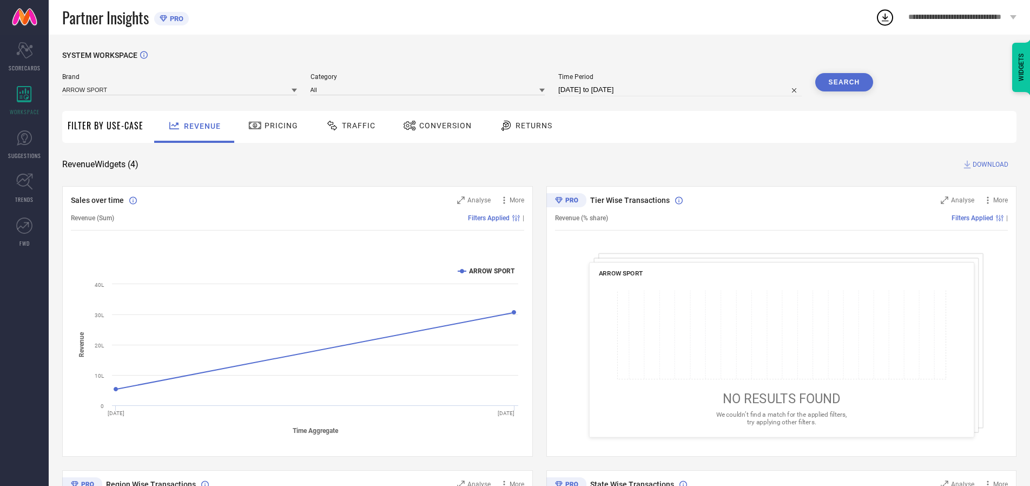
click at [348, 126] on span "Traffic" at bounding box center [359, 125] width 34 height 9
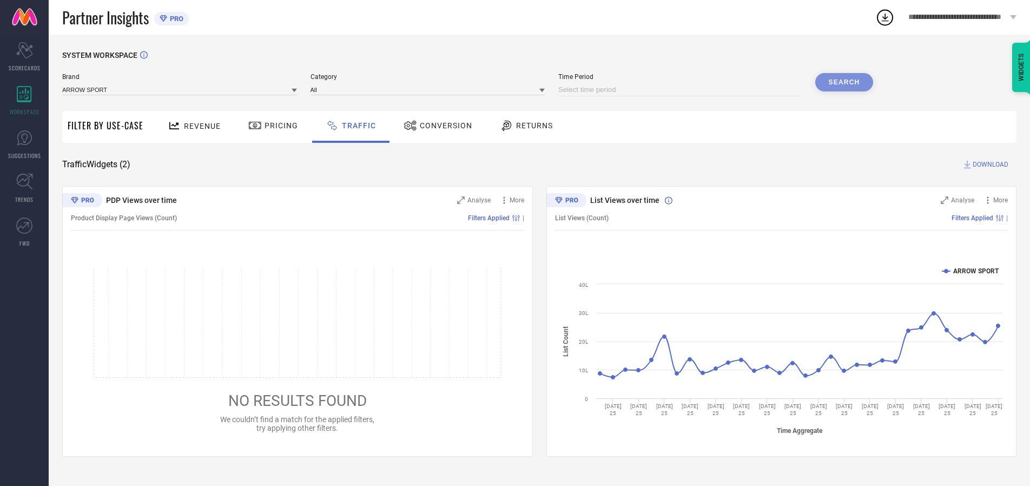
click at [682, 90] on input at bounding box center [680, 89] width 244 height 13
select select "8"
select select "2025"
select select "9"
select select "2025"
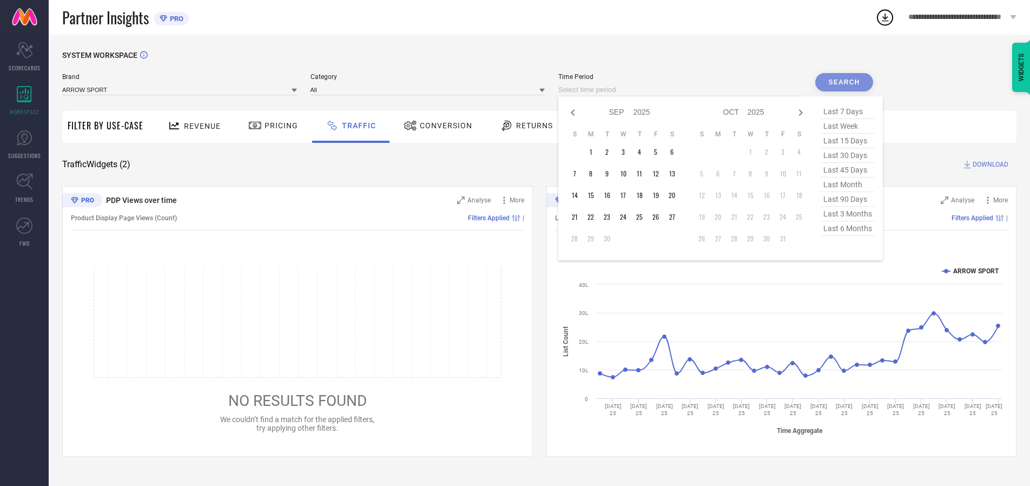
click at [675, 217] on td "27" at bounding box center [672, 217] width 16 height 16
type input "[DATE] to [DATE]"
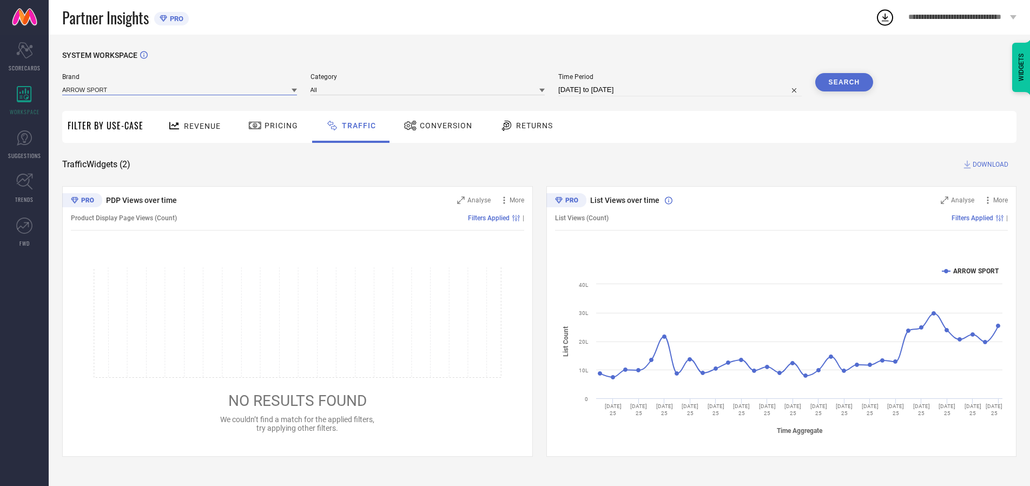
click at [180, 89] on input at bounding box center [179, 89] width 235 height 11
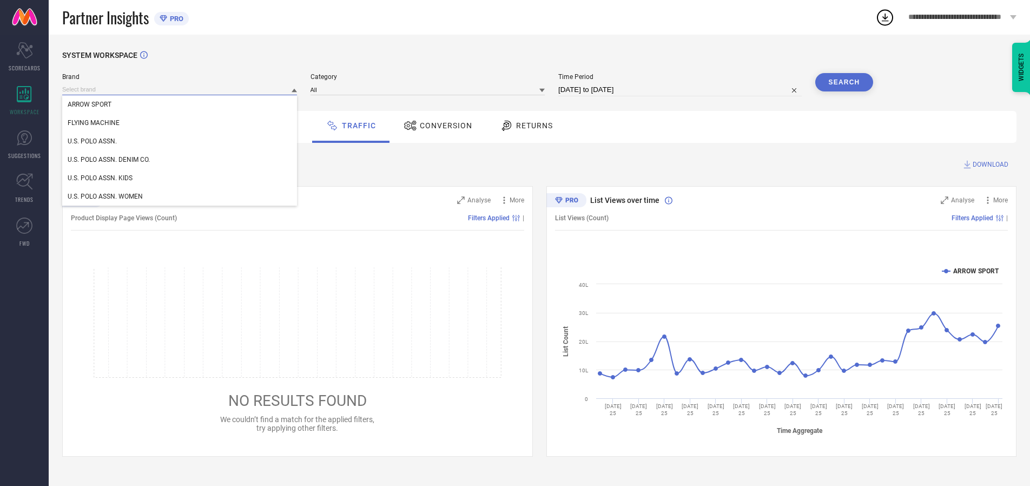
click at [180, 89] on input at bounding box center [179, 89] width 235 height 11
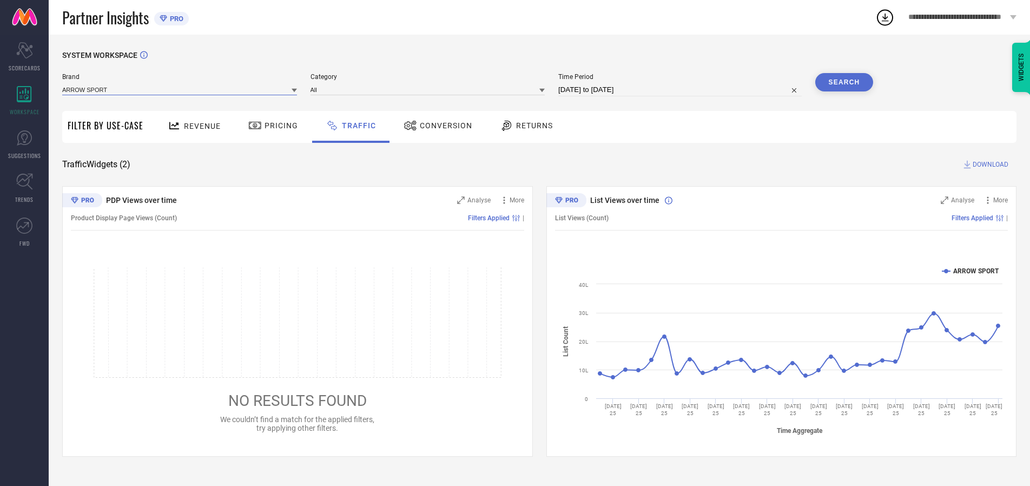
click at [180, 89] on input at bounding box center [179, 89] width 235 height 11
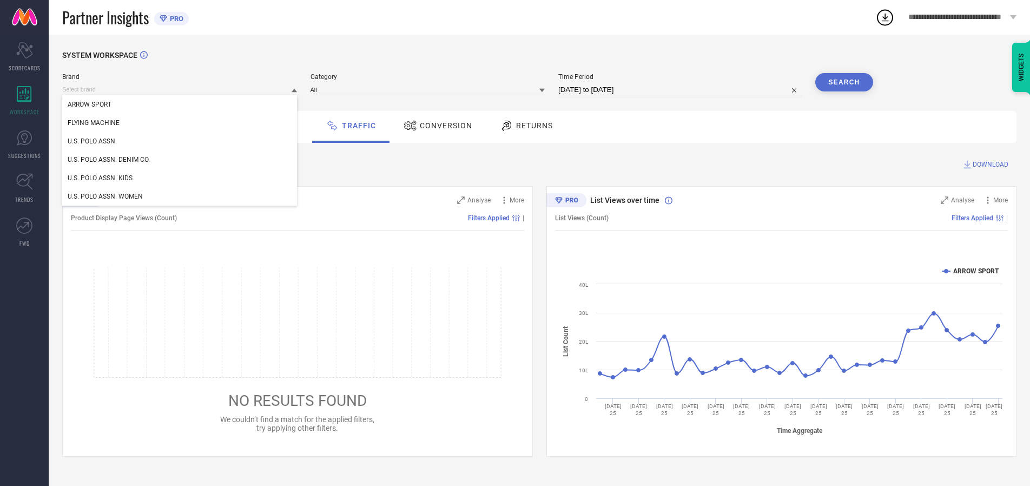
click at [180, 141] on div "U.S. POLO ASSN." at bounding box center [179, 141] width 235 height 18
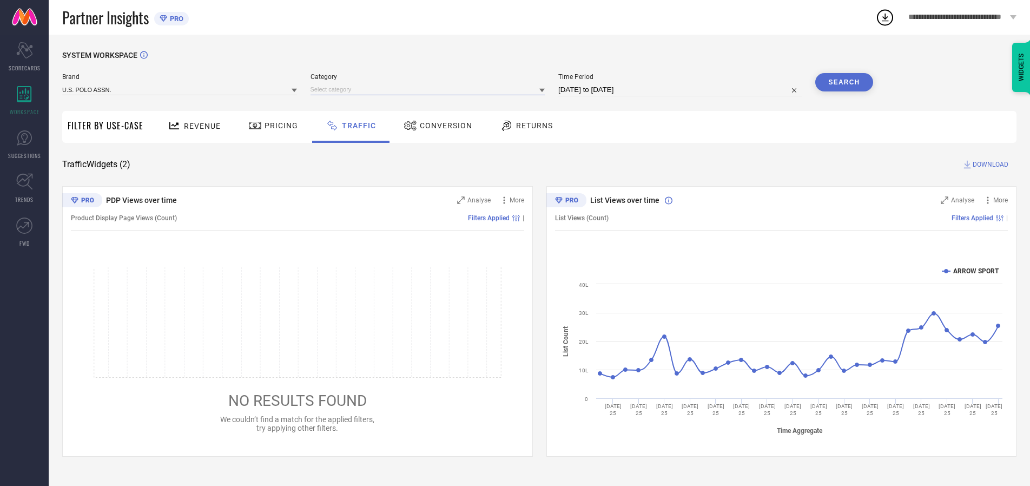
click at [430, 89] on input at bounding box center [428, 89] width 235 height 11
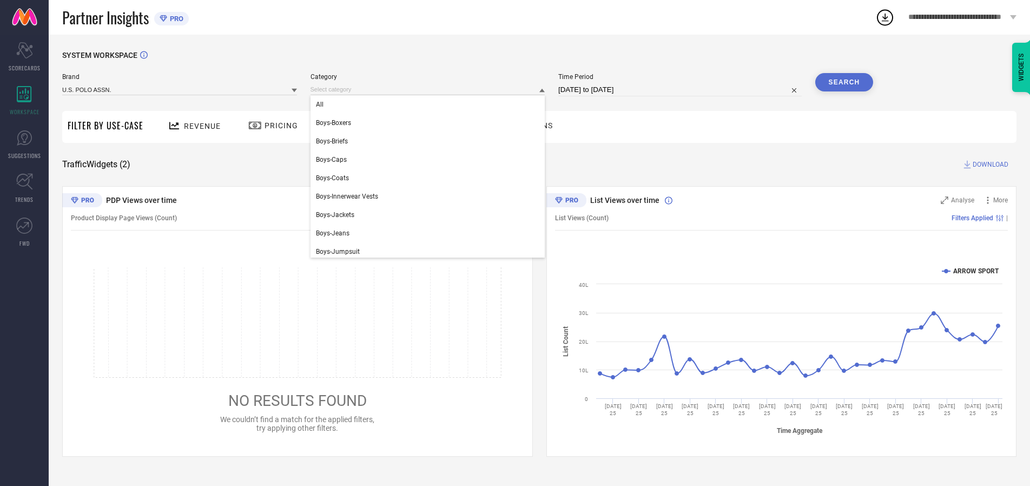
click at [430, 104] on div "All" at bounding box center [428, 104] width 235 height 18
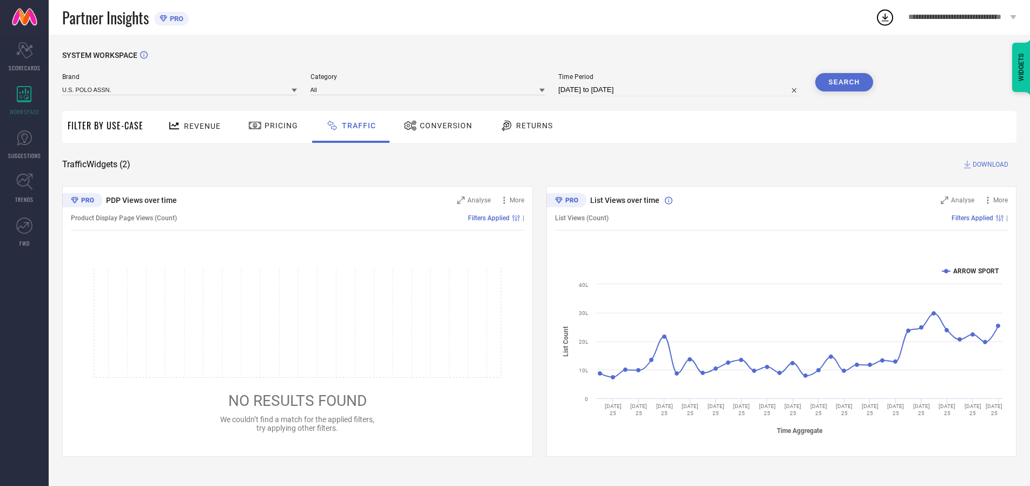
click at [844, 82] on button "Search" at bounding box center [845, 82] width 58 height 18
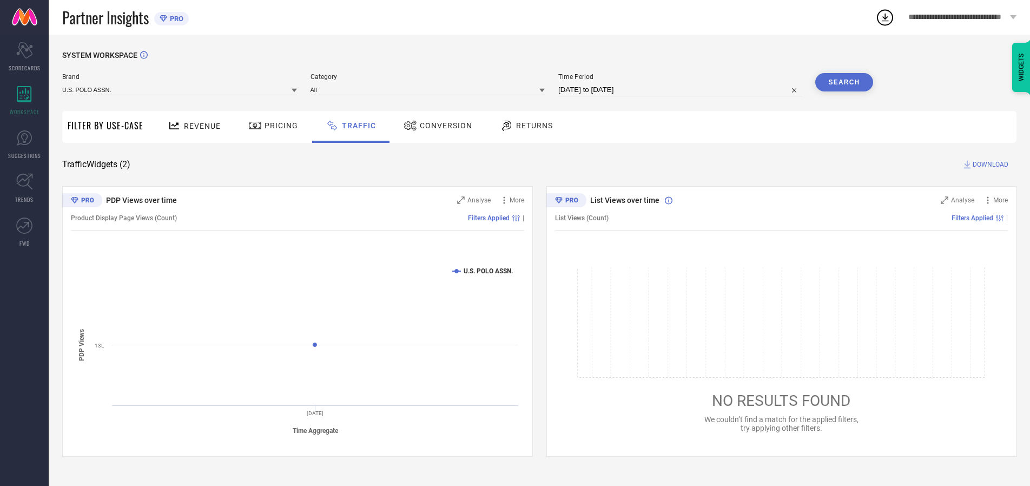
click at [989, 165] on span "DOWNLOAD" at bounding box center [991, 164] width 36 height 11
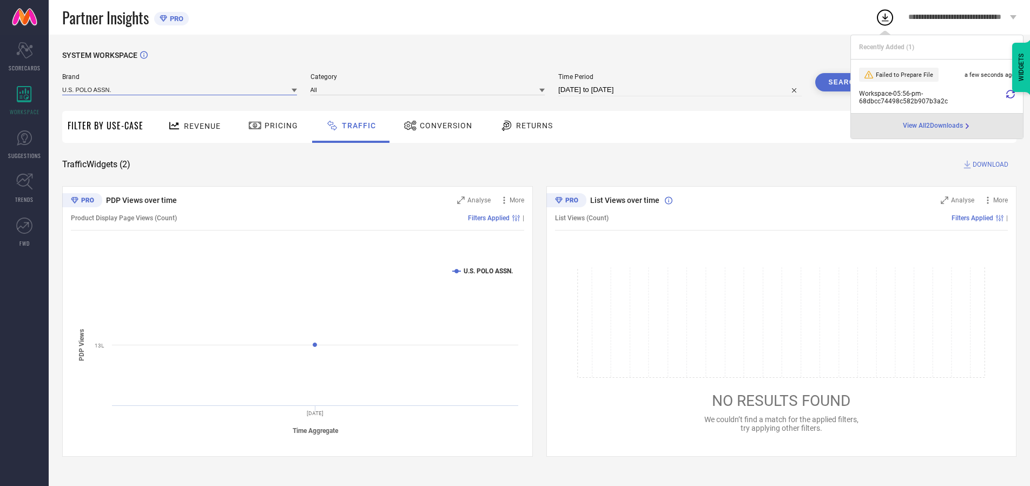
click at [180, 89] on input at bounding box center [179, 89] width 235 height 11
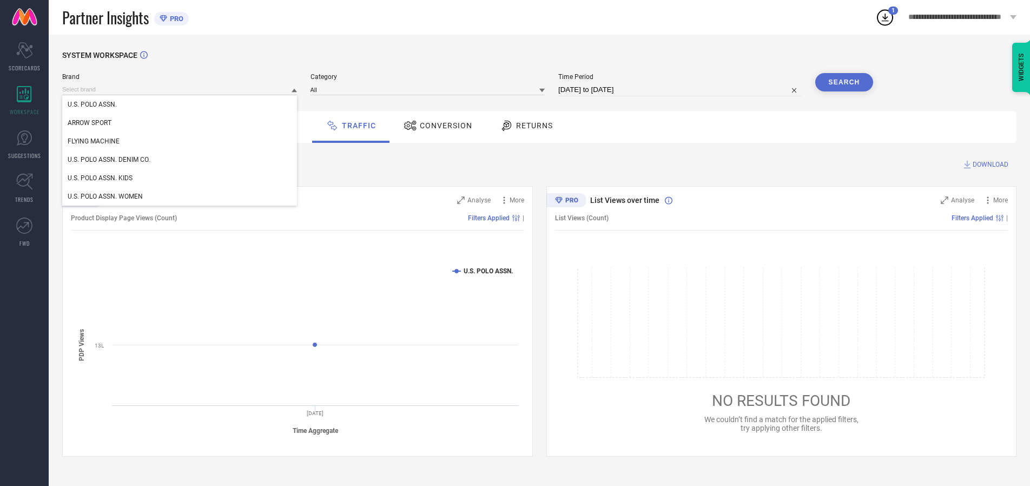
click at [180, 160] on div "U.S. POLO ASSN. DENIM CO." at bounding box center [179, 159] width 235 height 18
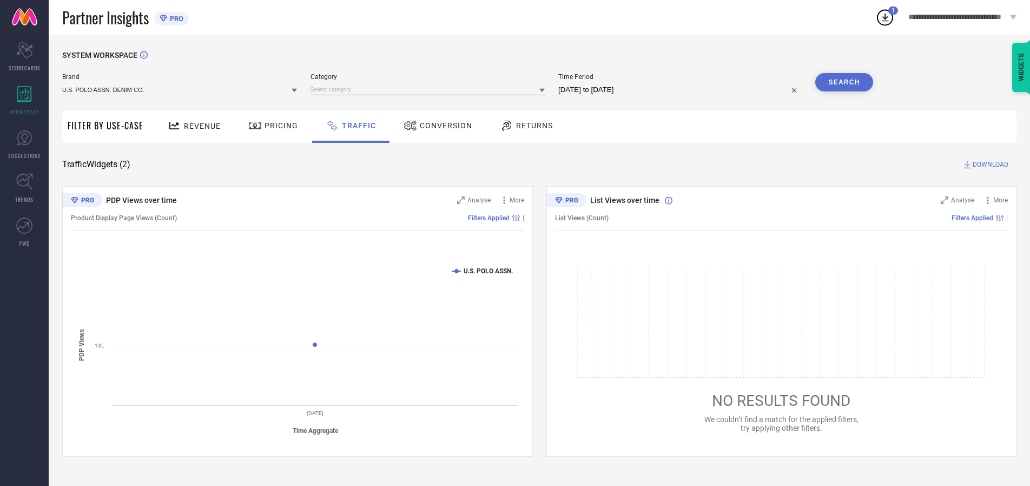
click at [430, 89] on input at bounding box center [428, 89] width 235 height 11
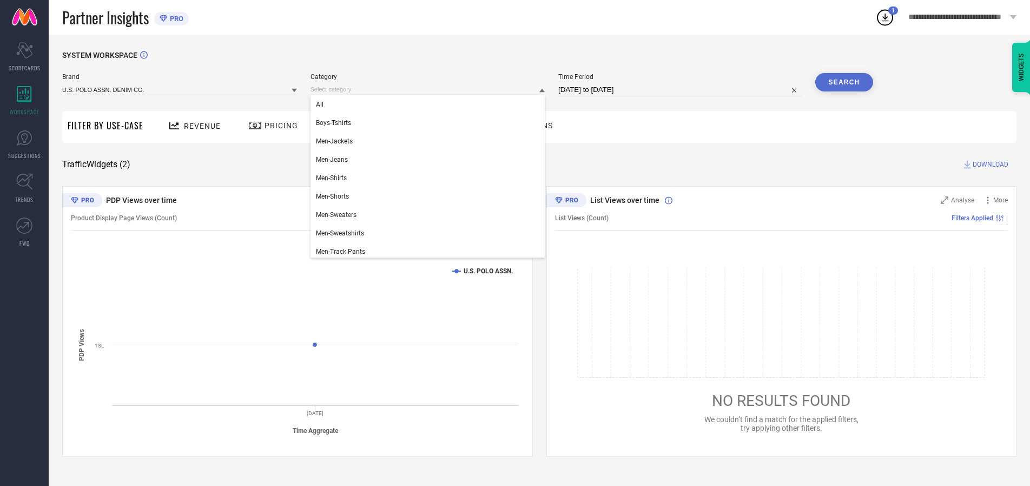
click at [430, 104] on div "All" at bounding box center [428, 104] width 235 height 18
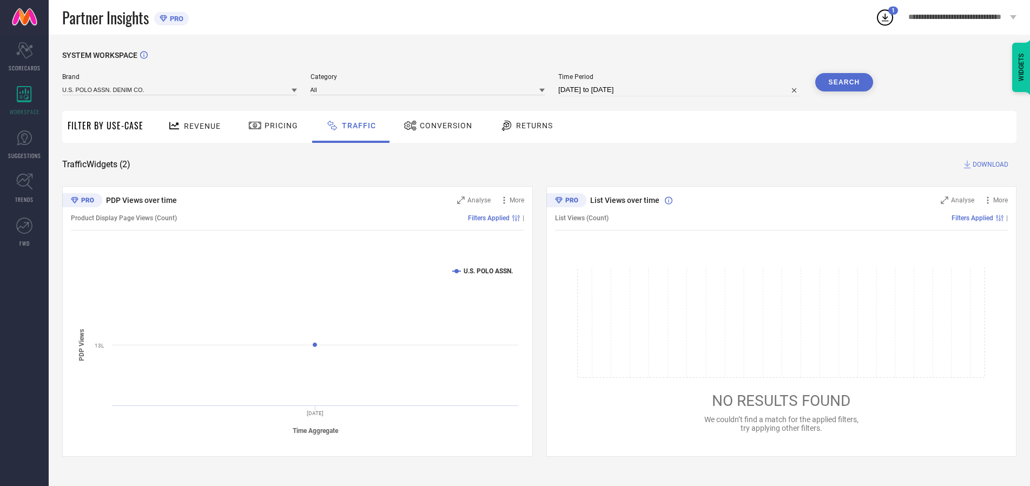
click at [844, 82] on button "Search" at bounding box center [845, 82] width 58 height 18
click at [989, 165] on span "DOWNLOAD" at bounding box center [991, 164] width 36 height 11
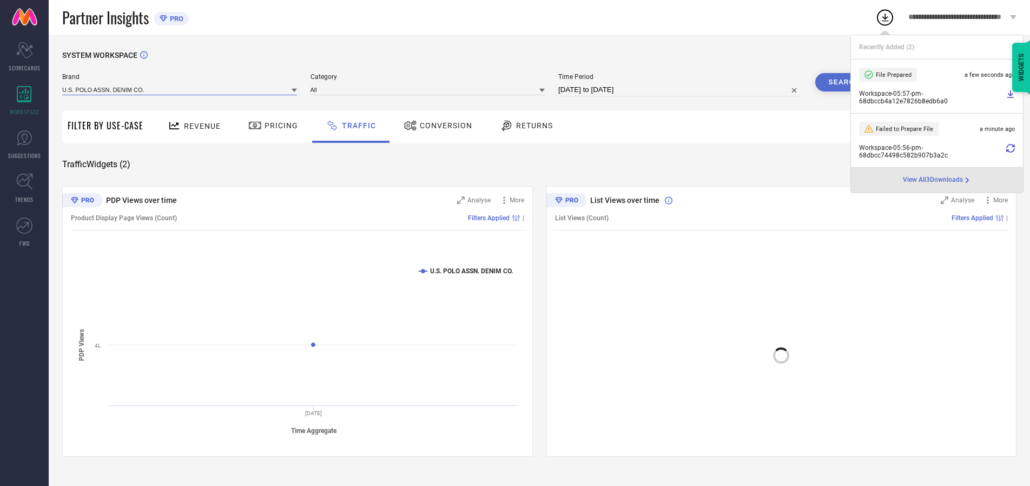
click at [180, 89] on input at bounding box center [179, 89] width 235 height 11
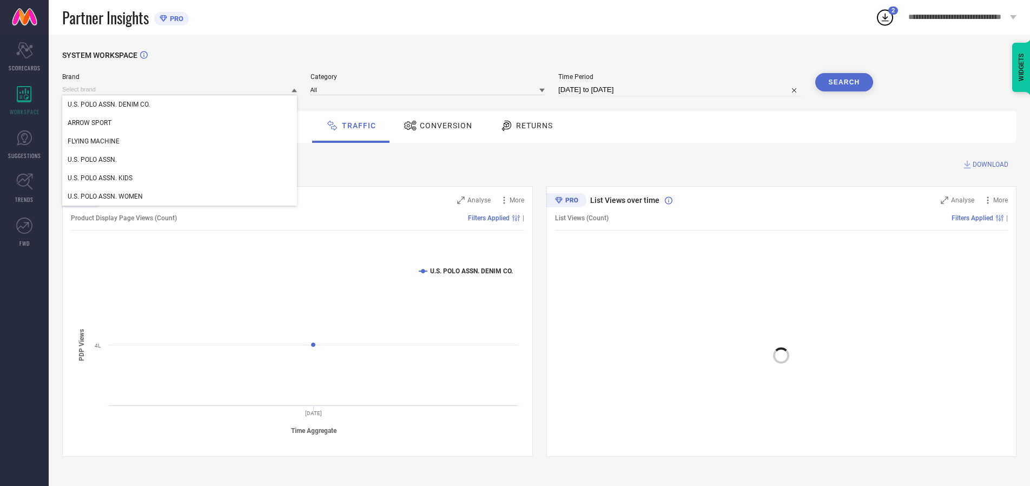
click at [180, 178] on div "U.S. POLO ASSN. KIDS" at bounding box center [179, 178] width 235 height 18
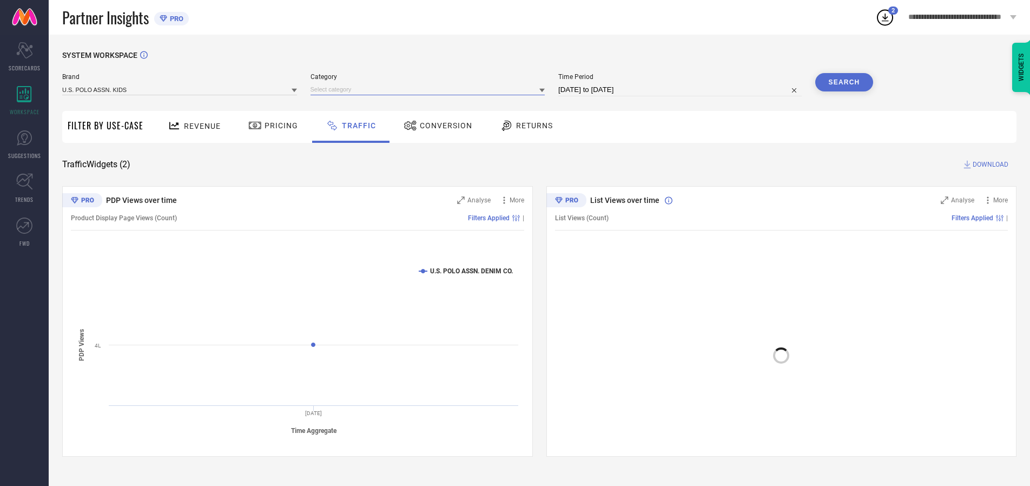
click at [430, 89] on input at bounding box center [428, 89] width 235 height 11
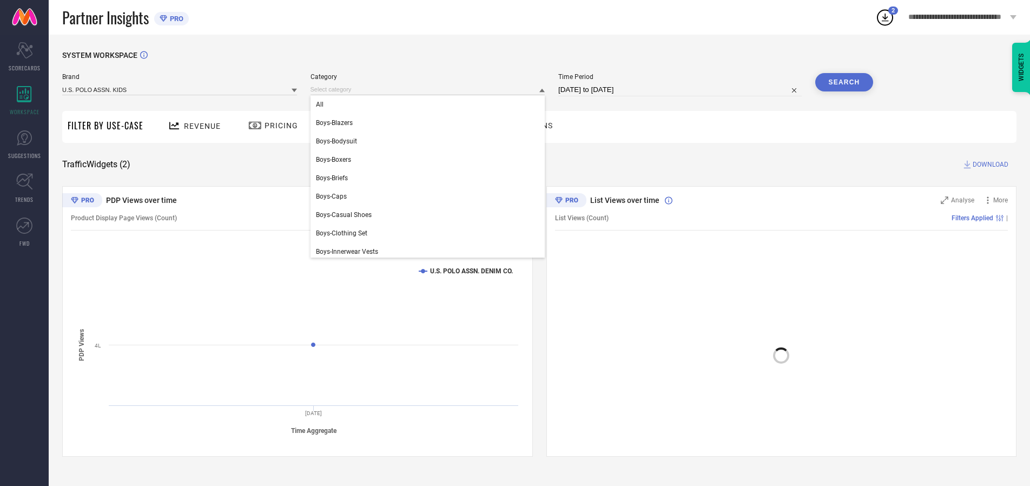
click at [430, 104] on div "All" at bounding box center [428, 104] width 235 height 18
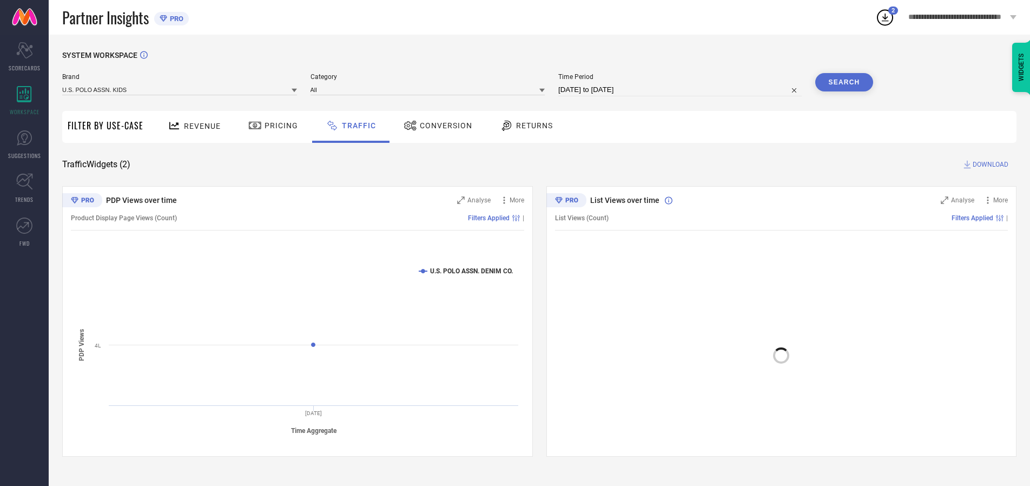
click at [844, 82] on button "Search" at bounding box center [845, 82] width 58 height 18
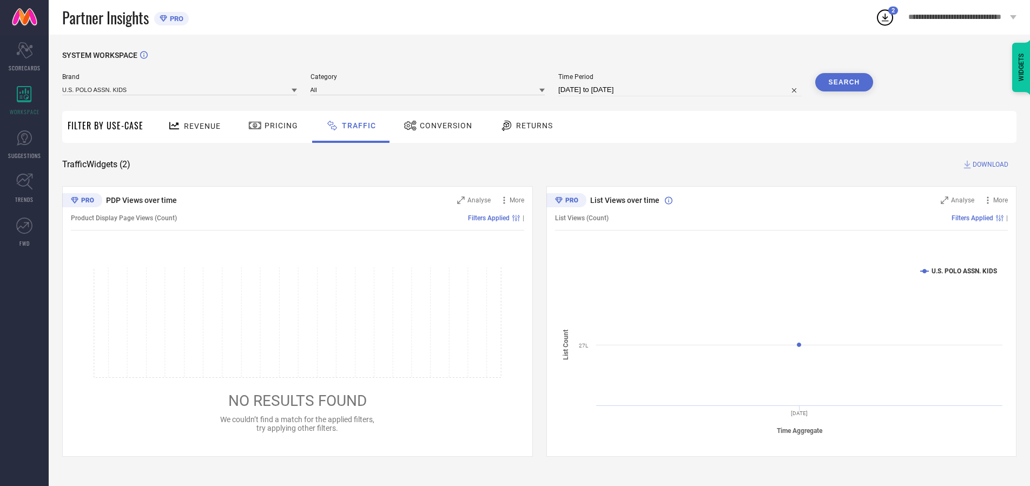
click at [989, 165] on span "DOWNLOAD" at bounding box center [991, 164] width 36 height 11
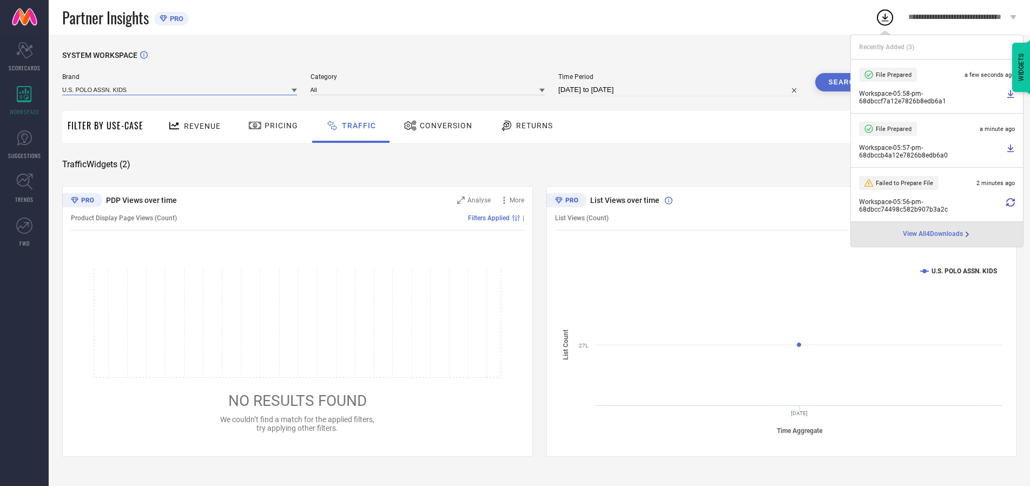
click at [180, 89] on input at bounding box center [179, 89] width 235 height 11
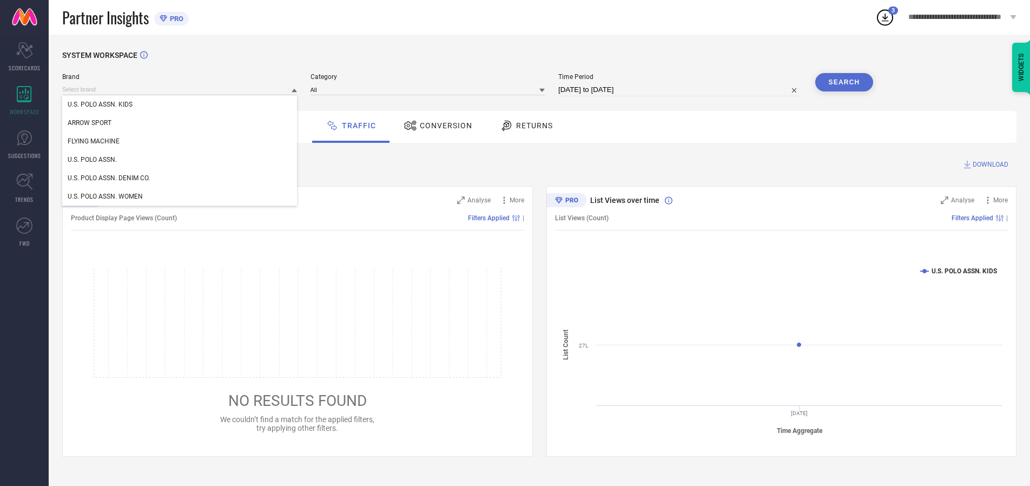
click at [180, 196] on div "U.S. POLO ASSN. WOMEN" at bounding box center [179, 196] width 235 height 18
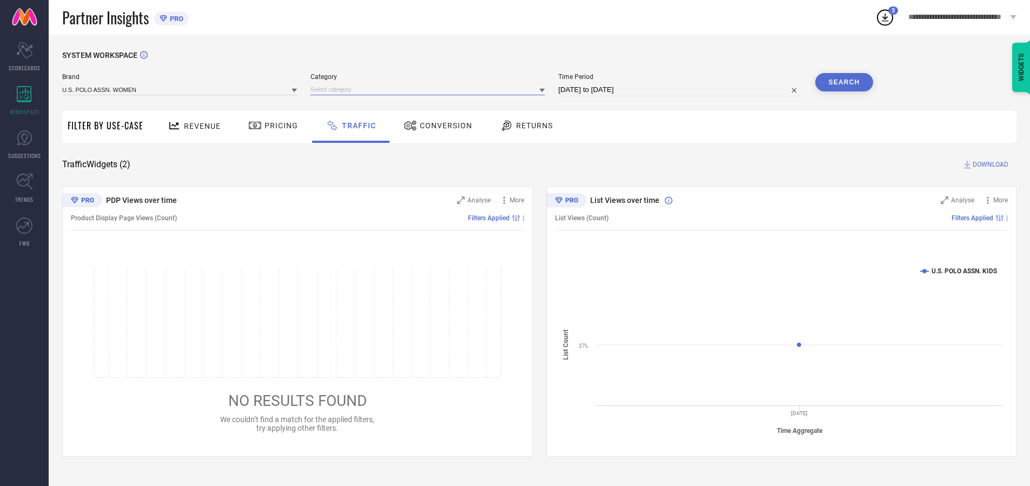
click at [430, 89] on input at bounding box center [428, 89] width 235 height 11
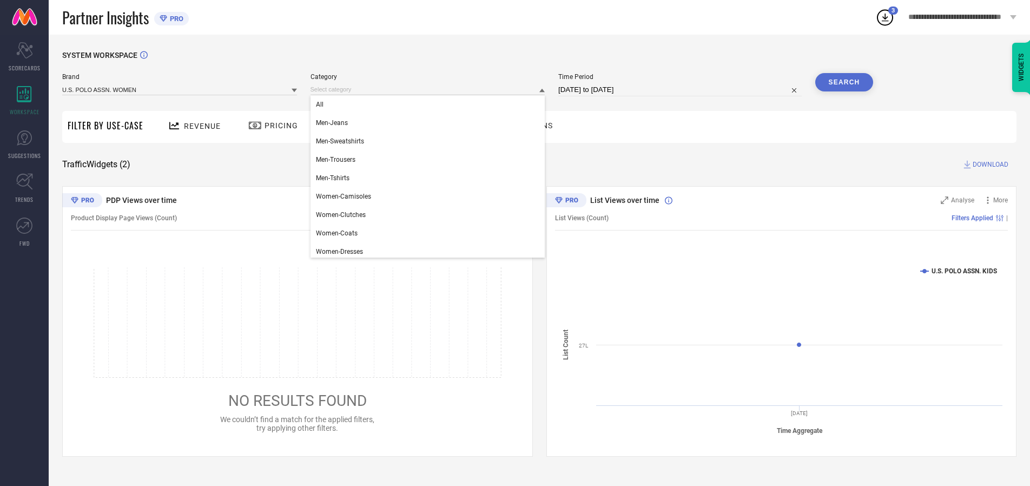
click at [430, 104] on div "All" at bounding box center [428, 104] width 235 height 18
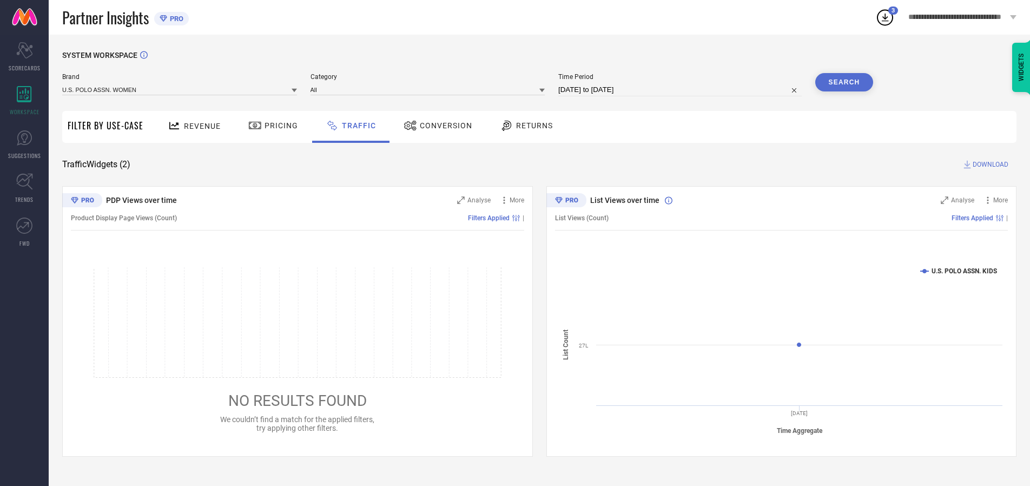
click at [844, 82] on button "Search" at bounding box center [845, 82] width 58 height 18
click at [989, 165] on span "DOWNLOAD" at bounding box center [991, 164] width 36 height 11
